Goal: Transaction & Acquisition: Purchase product/service

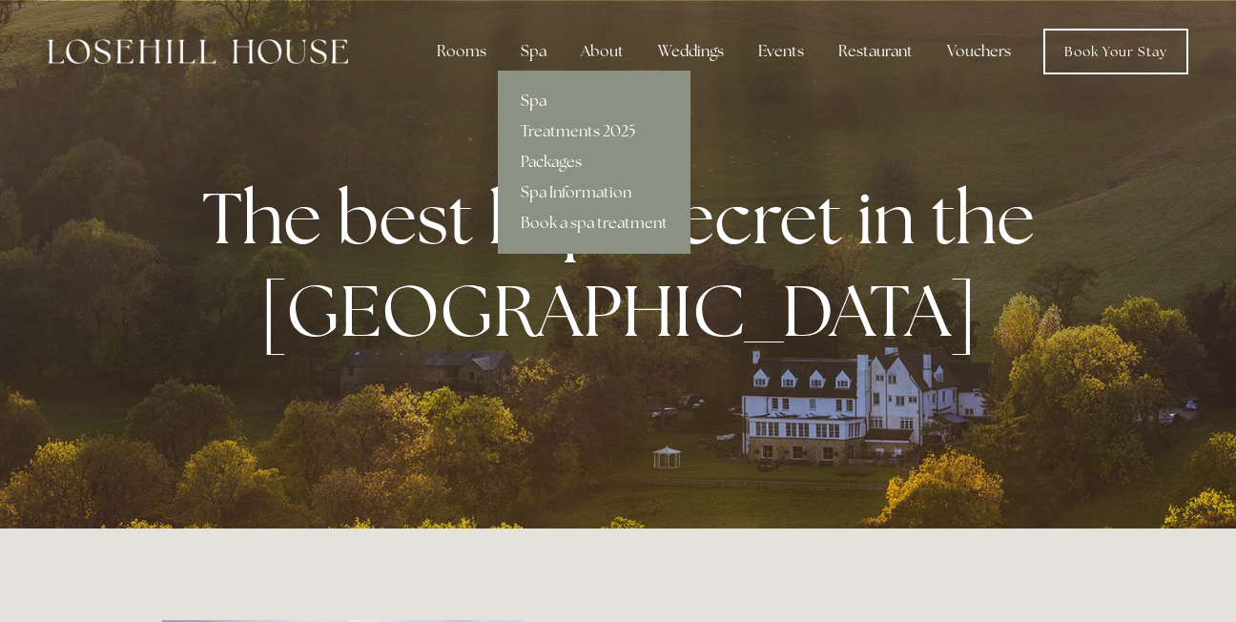
click at [540, 94] on link "Spa" at bounding box center [594, 101] width 193 height 31
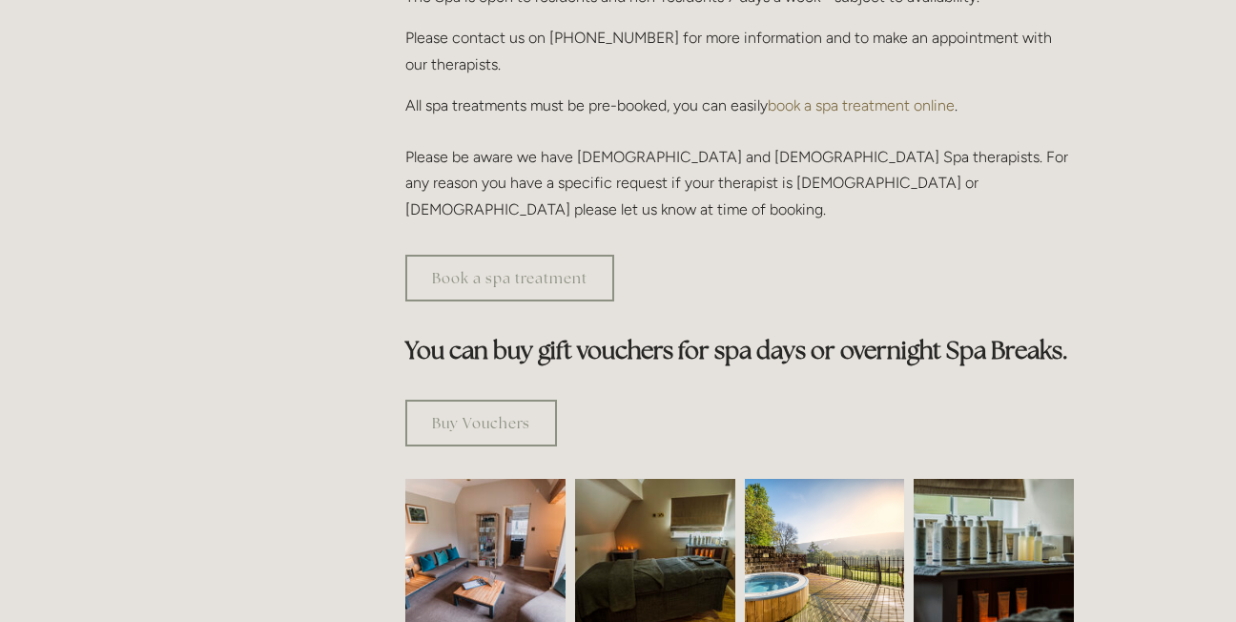
scroll to position [877, 0]
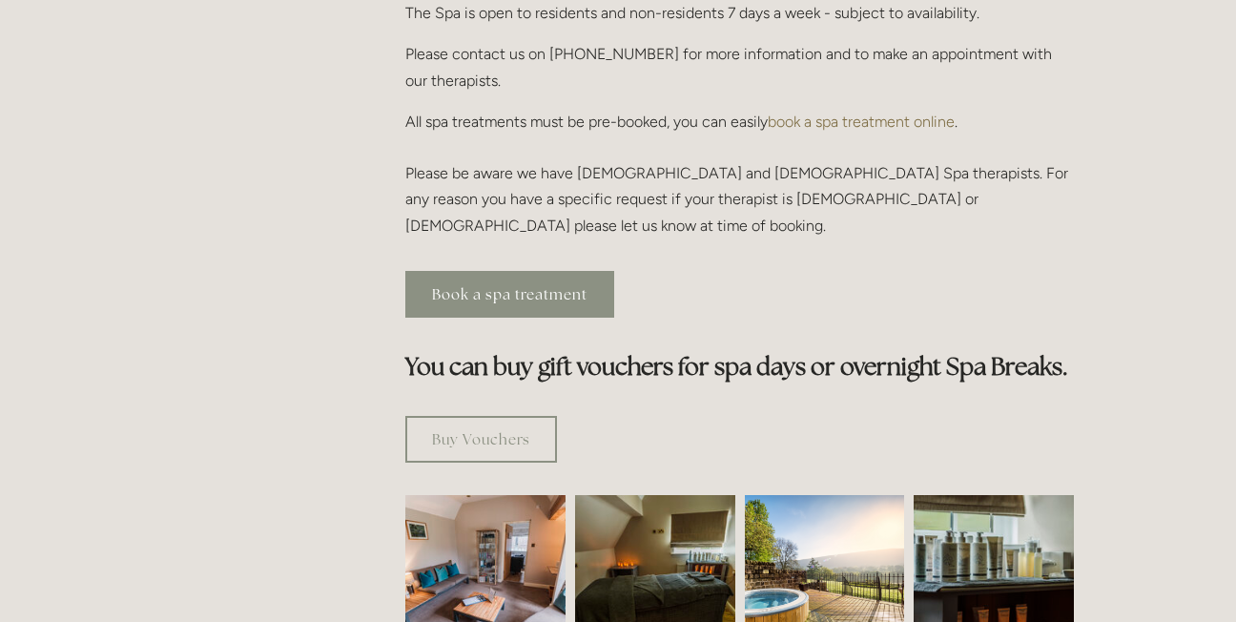
click at [545, 271] on link "Book a spa treatment" at bounding box center [509, 294] width 209 height 47
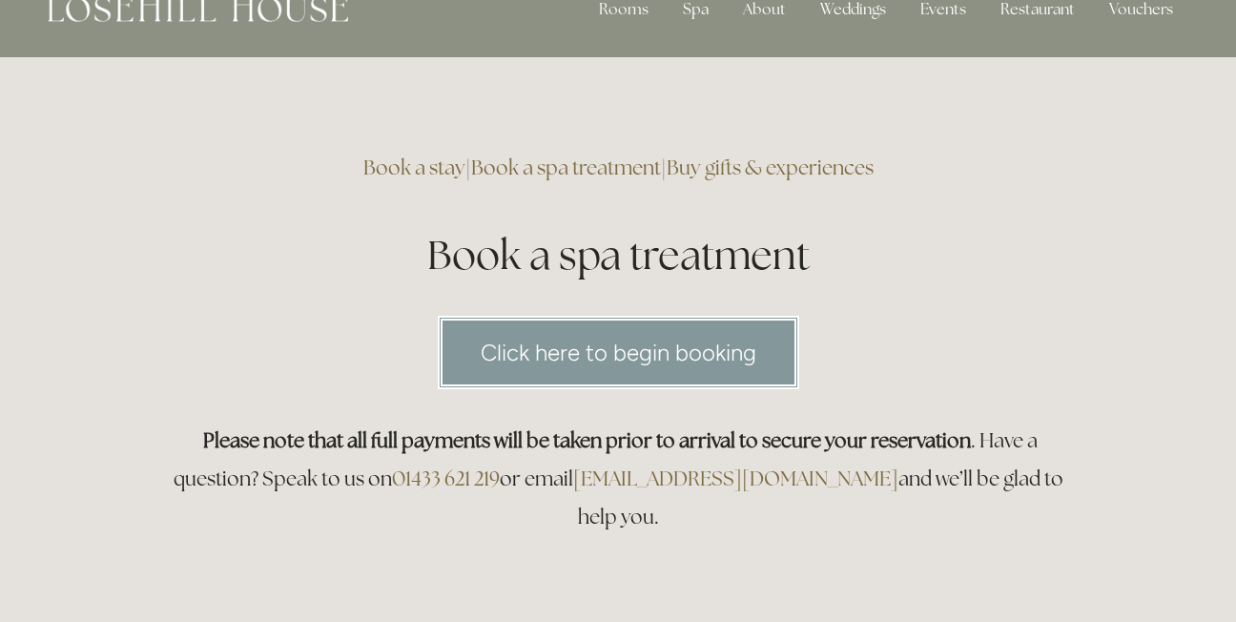
scroll to position [76, 0]
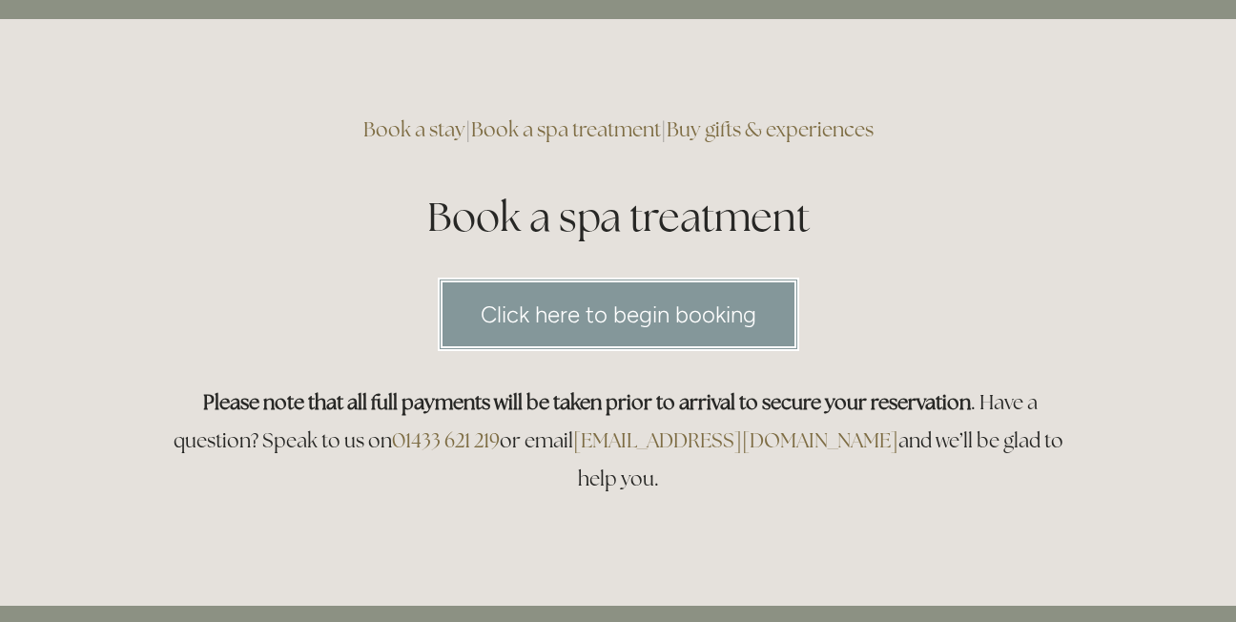
click at [575, 326] on link "Click here to begin booking" at bounding box center [618, 313] width 361 height 73
click at [778, 125] on link "Buy gifts & experiences" at bounding box center [770, 129] width 207 height 26
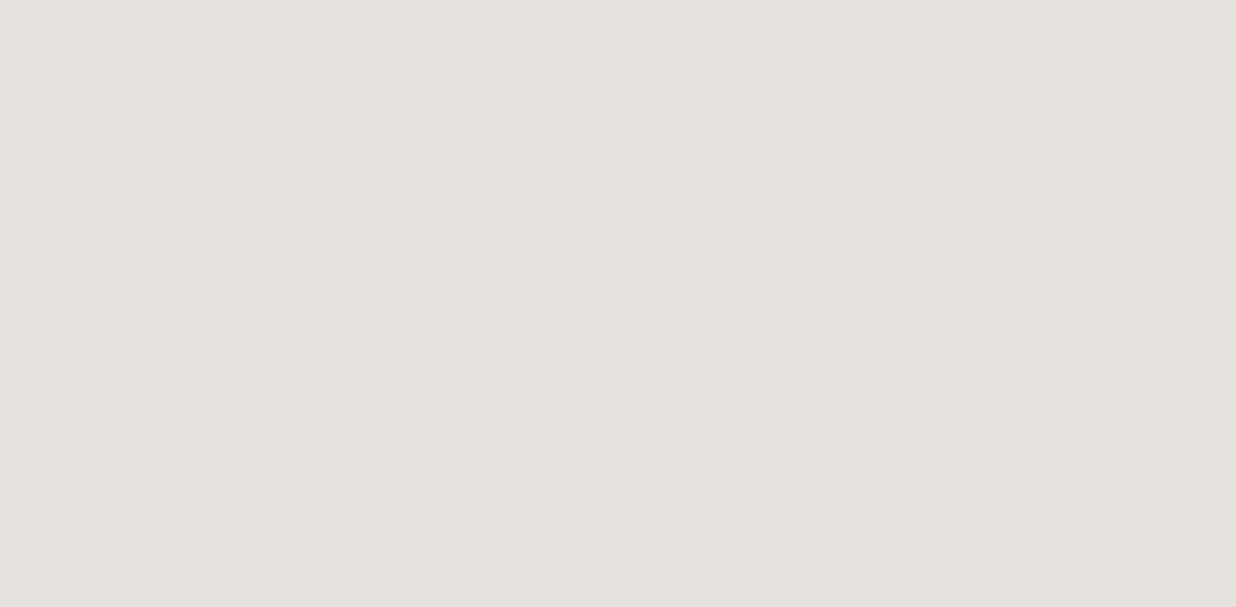
scroll to position [1415, 0]
